Goal: Task Accomplishment & Management: Manage account settings

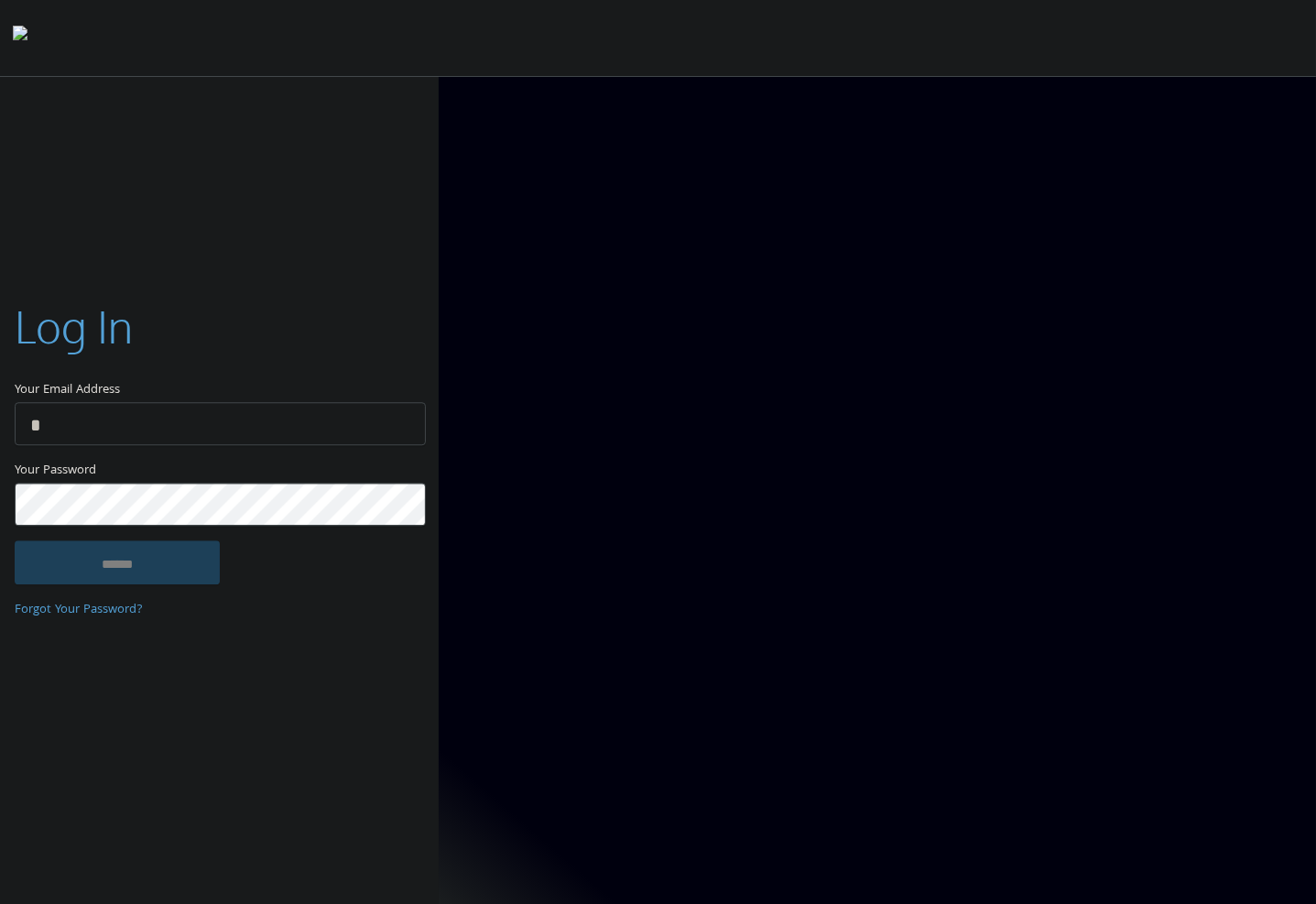
type input "**********"
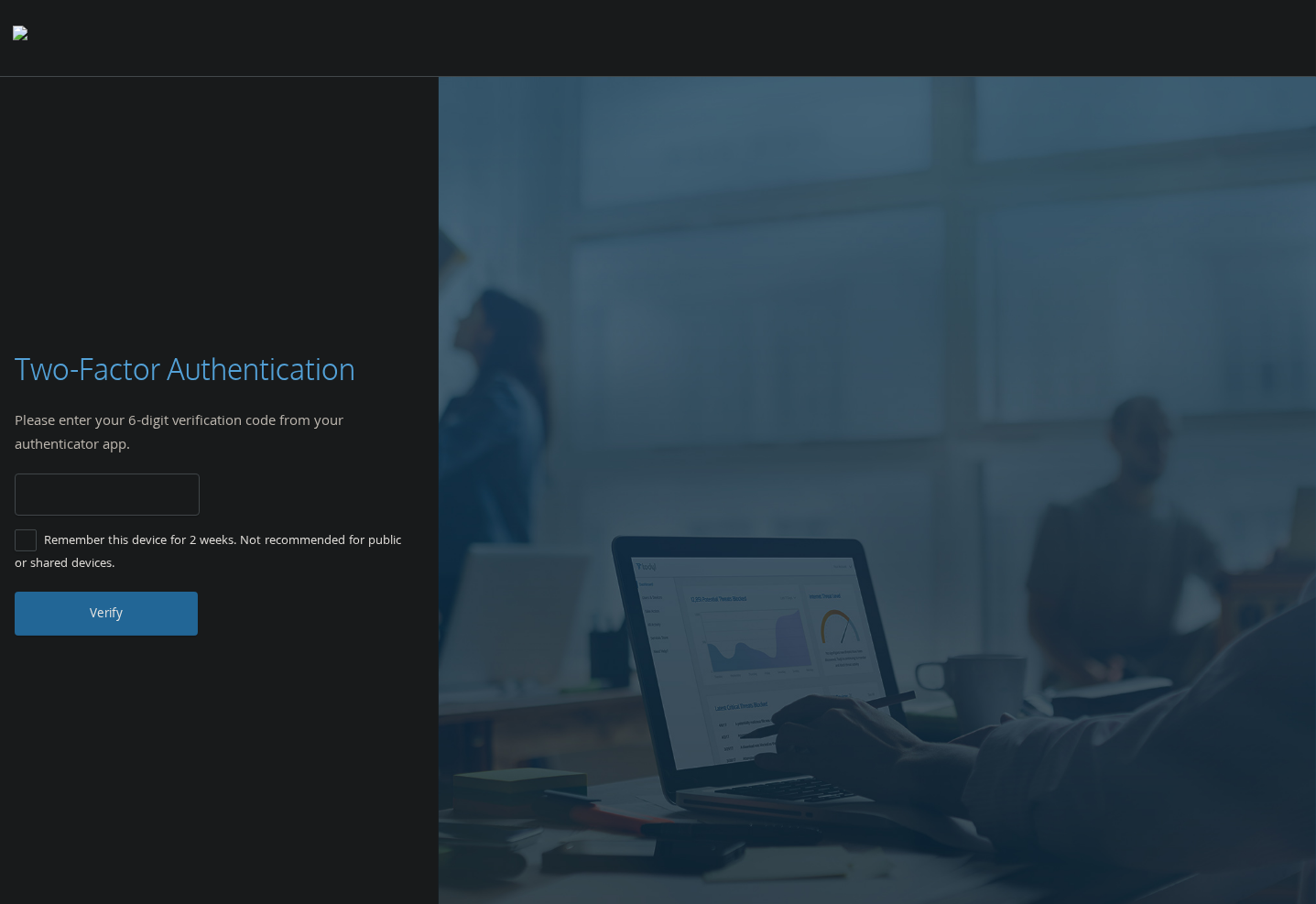
type input "******"
click at [685, 502] on div at bounding box center [877, 492] width 877 height 831
click at [121, 610] on button "Verify" at bounding box center [106, 613] width 183 height 44
